Goal: Information Seeking & Learning: Learn about a topic

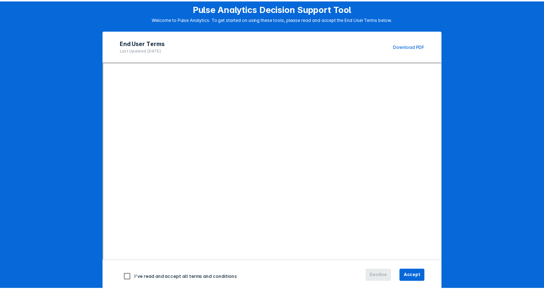
scroll to position [52, 0]
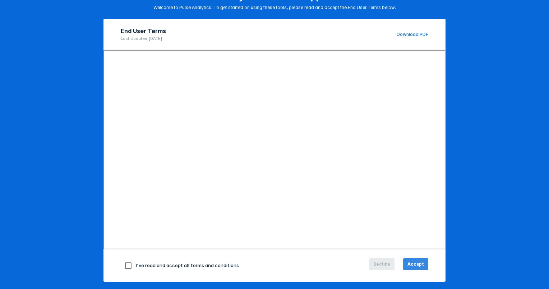
drag, startPoint x: 416, startPoint y: 262, endPoint x: 415, endPoint y: 257, distance: 4.5
click at [416, 262] on span "Accept" at bounding box center [416, 264] width 17 height 6
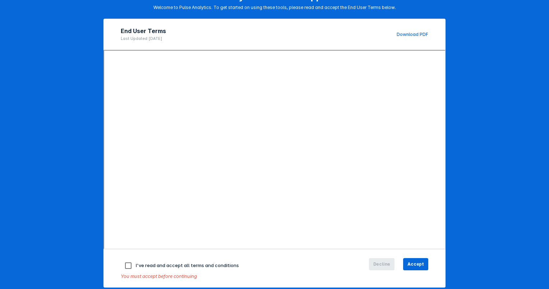
click at [125, 263] on input "checkbox" at bounding box center [128, 265] width 15 height 15
checkbox input "true"
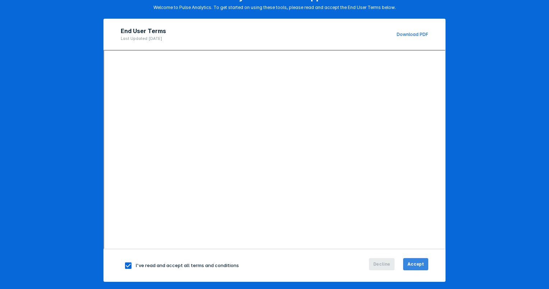
click at [420, 267] on button "Accept" at bounding box center [415, 264] width 25 height 12
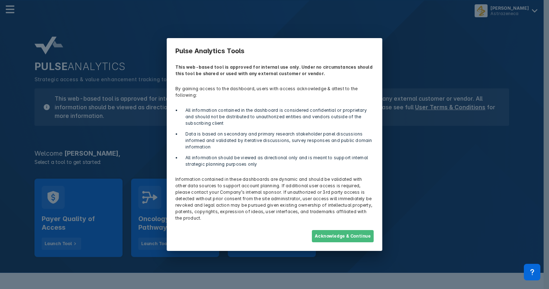
click at [327, 230] on button "Acknowledge & Continue" at bounding box center [343, 236] width 62 height 12
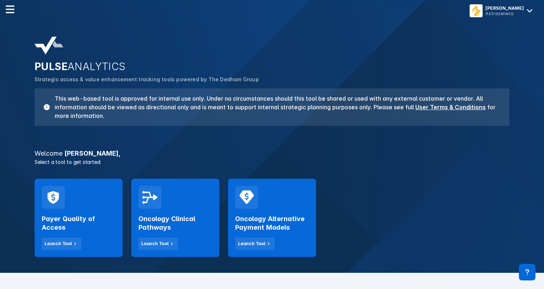
click at [158, 164] on p "Select a tool to get started:" at bounding box center [272, 162] width 484 height 8
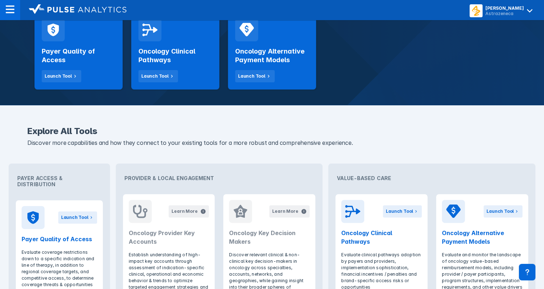
scroll to position [84, 0]
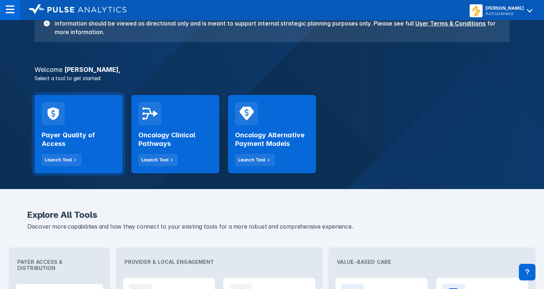
click at [97, 133] on h2 "Payer Quality of Access" at bounding box center [79, 139] width 74 height 17
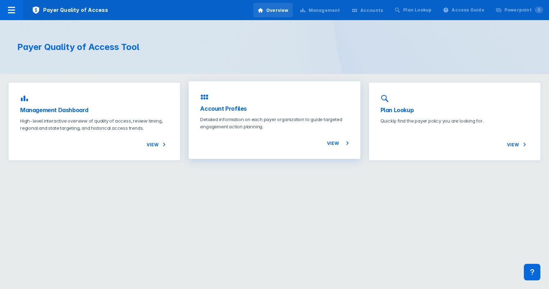
click at [281, 128] on p "Detailed information on each payer organization to guide targeted engagement ac…" at bounding box center [274, 123] width 149 height 14
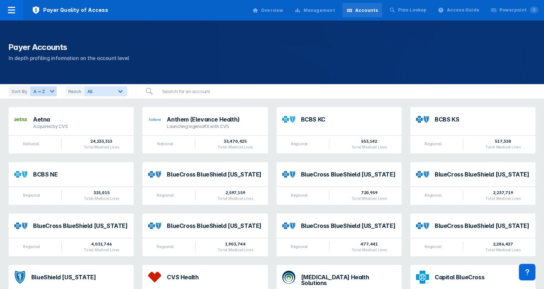
click at [246, 49] on h1 "Payer Accounts" at bounding box center [272, 47] width 527 height 11
click at [110, 91] on div "All" at bounding box center [99, 91] width 29 height 7
click at [174, 63] on div "Payer Accounts In depth profiling information on the account level" at bounding box center [272, 52] width 544 height 64
click at [174, 92] on input "search" at bounding box center [198, 91] width 81 height 14
click at [177, 62] on p "In depth profiling information on the account level" at bounding box center [272, 58] width 527 height 9
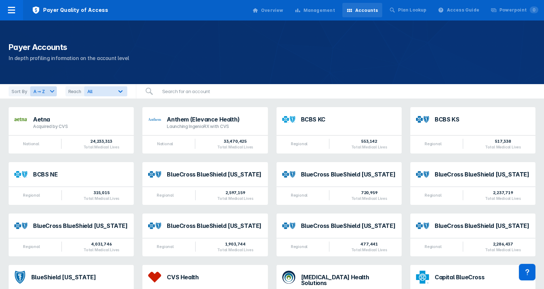
click at [316, 9] on div "Management" at bounding box center [319, 10] width 32 height 6
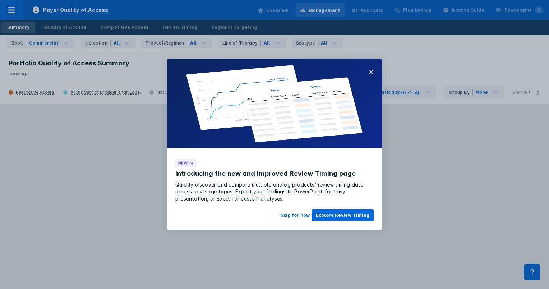
click at [123, 45] on div at bounding box center [274, 144] width 549 height 289
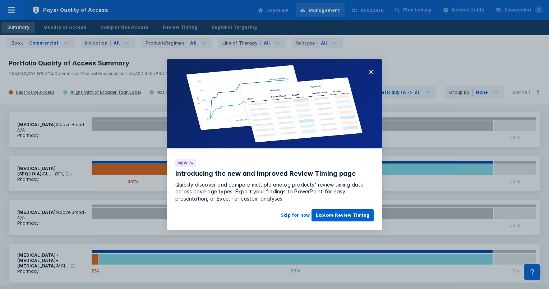
click at [333, 218] on button "Explore Review Timing" at bounding box center [343, 215] width 62 height 12
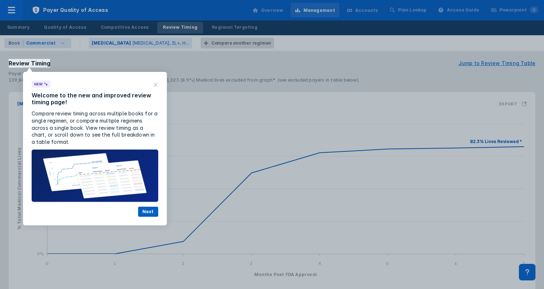
click at [151, 212] on button "Next" at bounding box center [148, 212] width 20 height 10
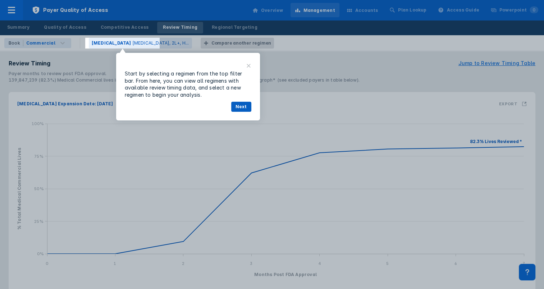
click at [240, 107] on button "Next" at bounding box center [241, 107] width 20 height 10
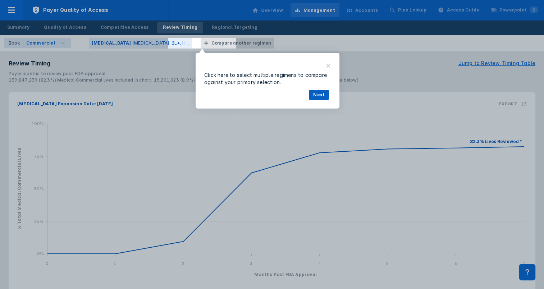
click at [314, 91] on button "Next" at bounding box center [319, 95] width 20 height 10
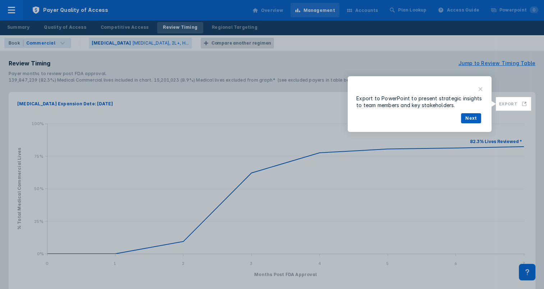
click at [473, 119] on button "Next" at bounding box center [471, 118] width 20 height 10
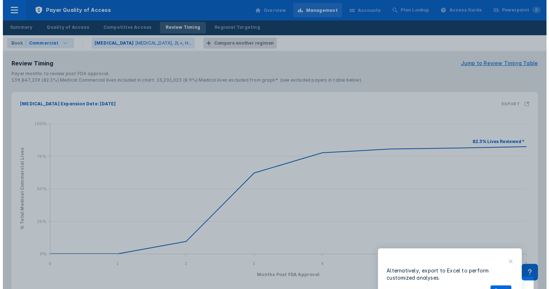
scroll to position [32, 0]
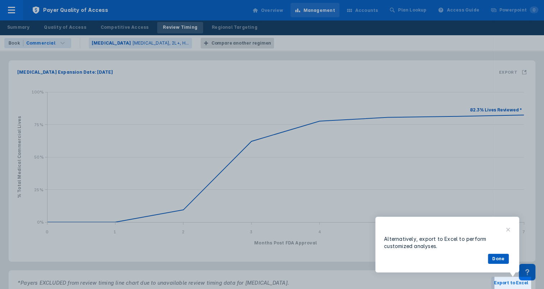
click at [498, 261] on button "Done" at bounding box center [498, 259] width 21 height 10
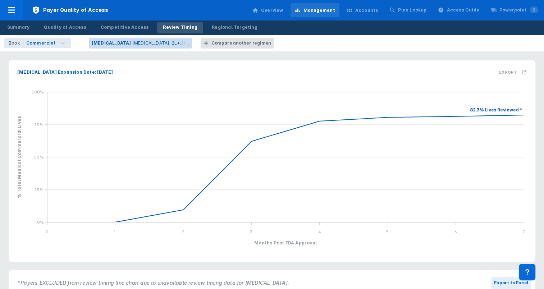
click at [104, 45] on p "[MEDICAL_DATA]" at bounding box center [112, 43] width 40 height 6
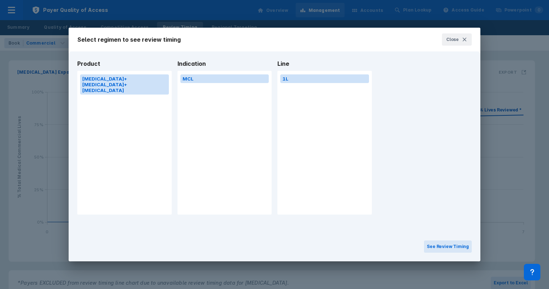
click at [125, 75] on button "[MEDICAL_DATA]+[MEDICAL_DATA]+[MEDICAL_DATA]" at bounding box center [124, 84] width 89 height 20
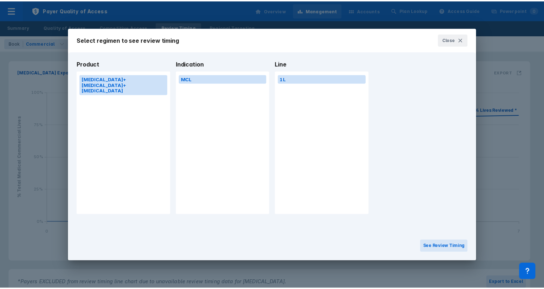
scroll to position [0, 1]
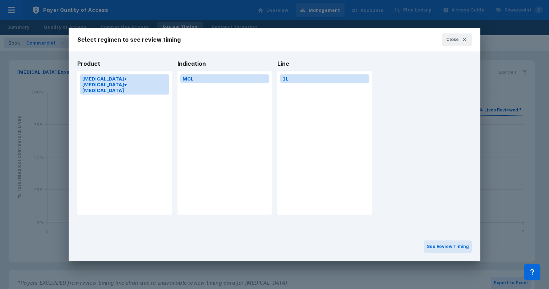
click at [143, 46] on div "Select regimen to see review timing Close" at bounding box center [275, 40] width 412 height 24
click at [465, 42] on icon at bounding box center [465, 40] width 6 height 6
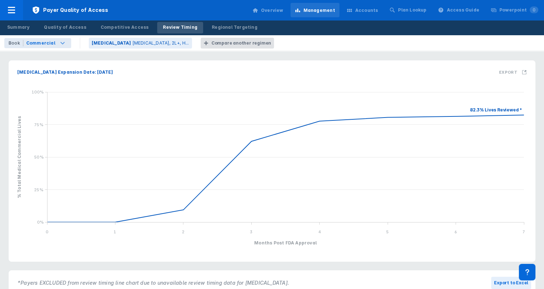
click at [50, 43] on div "Commercial" at bounding box center [40, 43] width 29 height 6
click at [79, 37] on div "Book Commercial Commercial Medicare [MEDICAL_DATA] [MEDICAL_DATA], 2L+, H... Co…" at bounding box center [272, 43] width 544 height 16
click at [105, 44] on p "[MEDICAL_DATA]" at bounding box center [112, 43] width 40 height 6
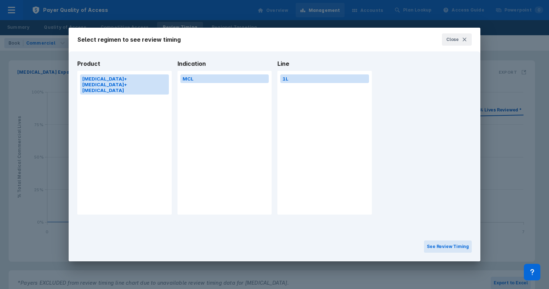
drag, startPoint x: 285, startPoint y: 81, endPoint x: 223, endPoint y: 73, distance: 63.0
click at [285, 81] on button "1L" at bounding box center [324, 78] width 89 height 9
click at [223, 73] on div "MCL" at bounding box center [225, 143] width 95 height 144
click at [153, 78] on button "[MEDICAL_DATA]+[MEDICAL_DATA]+[MEDICAL_DATA]" at bounding box center [124, 84] width 89 height 20
click at [454, 39] on span "Close" at bounding box center [453, 39] width 13 height 6
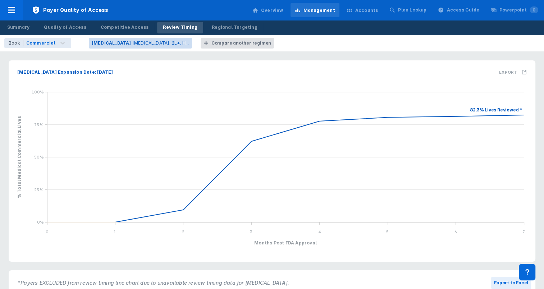
click at [149, 45] on p "[MEDICAL_DATA], 2L+, H..." at bounding box center [160, 43] width 57 height 6
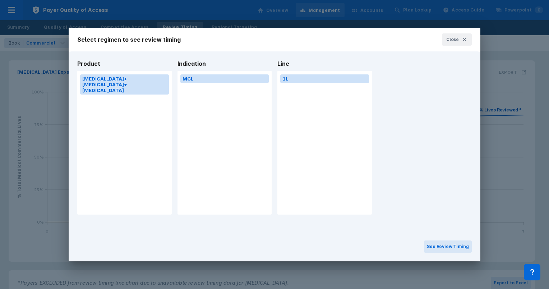
click at [107, 78] on button "[MEDICAL_DATA]+[MEDICAL_DATA]+[MEDICAL_DATA]" at bounding box center [124, 84] width 89 height 20
click at [106, 78] on button "[MEDICAL_DATA]+[MEDICAL_DATA]+[MEDICAL_DATA]" at bounding box center [124, 84] width 89 height 20
click at [211, 79] on button "MCL" at bounding box center [225, 78] width 89 height 9
click at [295, 78] on button "1L" at bounding box center [324, 78] width 89 height 9
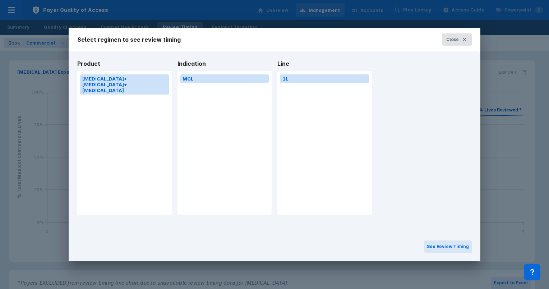
click at [456, 42] on span "Close" at bounding box center [453, 39] width 13 height 6
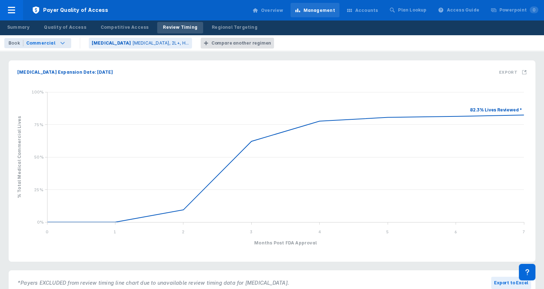
click at [59, 40] on icon at bounding box center [62, 43] width 9 height 9
click at [71, 40] on div "Book Commercial [MEDICAL_DATA] [MEDICAL_DATA], 2L+, H... Compare another regimen" at bounding box center [272, 43] width 544 height 16
click at [149, 14] on div "Payer Quality of Access Overview Management Accounts Plan Lookup Access Guide P…" at bounding box center [272, 10] width 544 height 20
